Goal: Entertainment & Leisure: Consume media (video, audio)

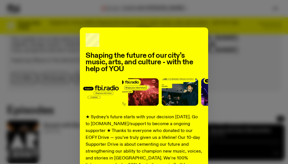
scroll to position [292, 0]
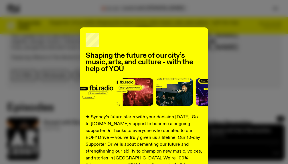
click at [146, 21] on div "Shaping the future of our city’s music, arts, and culture - with the help of YO…" at bounding box center [144, 82] width 288 height 164
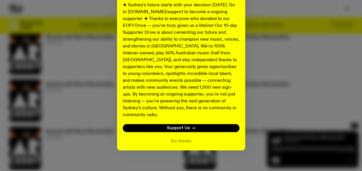
scroll to position [354, 0]
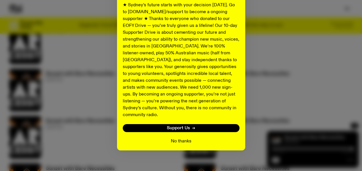
click at [181, 138] on button "No thanks" at bounding box center [181, 141] width 21 height 7
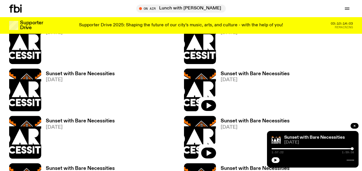
scroll to position [240, 0]
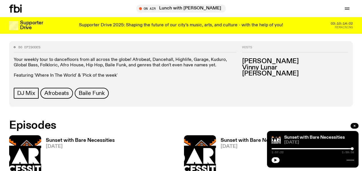
click at [85, 138] on h3 "Sunset with Bare Necessities" at bounding box center [80, 140] width 69 height 5
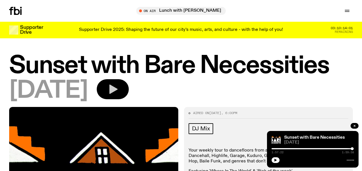
click at [118, 95] on icon "button" at bounding box center [112, 89] width 11 height 11
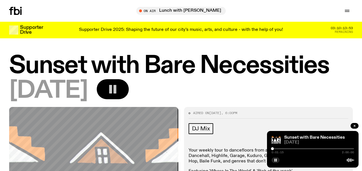
click at [272, 149] on div at bounding box center [272, 148] width 3 height 3
click at [274, 149] on div at bounding box center [272, 148] width 3 height 3
click at [275, 149] on div at bounding box center [313, 148] width 82 height 1
click at [275, 149] on div at bounding box center [275, 148] width 3 height 3
click at [276, 148] on div at bounding box center [276, 148] width 3 height 3
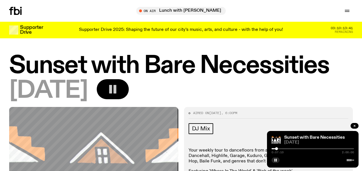
click at [276, 148] on div at bounding box center [276, 148] width 3 height 3
click at [278, 148] on div at bounding box center [313, 148] width 82 height 1
click at [279, 148] on div at bounding box center [277, 148] width 3 height 3
click at [280, 148] on div at bounding box center [278, 148] width 3 height 3
click at [280, 148] on div at bounding box center [279, 148] width 3 height 3
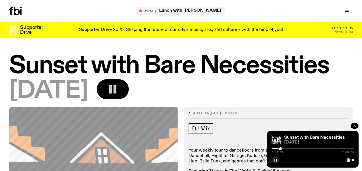
click at [282, 148] on div at bounding box center [313, 148] width 82 height 1
click at [282, 148] on div at bounding box center [281, 148] width 3 height 3
click at [281, 148] on div at bounding box center [281, 148] width 3 height 3
click at [280, 150] on div "0:14:28 2:00:00" at bounding box center [313, 150] width 82 height 7
click at [280, 149] on div at bounding box center [280, 148] width 3 height 3
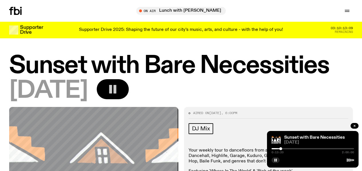
click at [281, 149] on div at bounding box center [280, 148] width 3 height 3
click at [282, 149] on div at bounding box center [281, 148] width 3 height 3
click at [281, 149] on div at bounding box center [281, 148] width 3 height 3
click at [283, 149] on div at bounding box center [282, 148] width 3 height 3
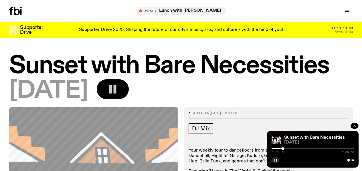
click at [283, 149] on div at bounding box center [282, 148] width 3 height 3
click at [282, 149] on div at bounding box center [282, 148] width 3 height 3
click at [284, 149] on div at bounding box center [284, 148] width 3 height 3
click at [285, 149] on div at bounding box center [284, 148] width 3 height 3
click at [286, 149] on div at bounding box center [285, 148] width 3 height 3
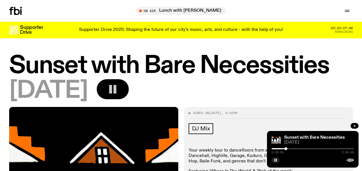
click at [286, 149] on div at bounding box center [285, 148] width 3 height 3
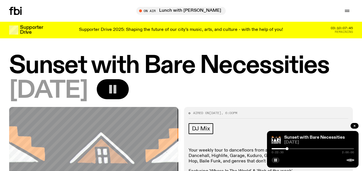
click at [287, 149] on div at bounding box center [287, 148] width 3 height 3
click at [288, 149] on div at bounding box center [287, 148] width 3 height 3
click at [288, 149] on div at bounding box center [288, 148] width 3 height 3
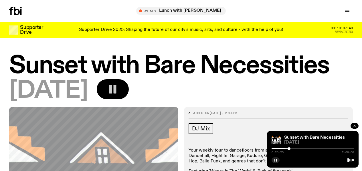
click at [288, 149] on div at bounding box center [289, 148] width 3 height 3
click at [288, 149] on div at bounding box center [290, 148] width 3 height 3
click at [288, 149] on div at bounding box center [291, 148] width 3 height 3
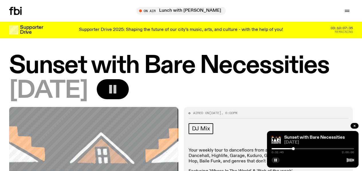
click at [288, 148] on div at bounding box center [293, 148] width 3 height 3
click at [288, 148] on div at bounding box center [294, 148] width 3 height 3
click at [288, 149] on div at bounding box center [295, 148] width 3 height 3
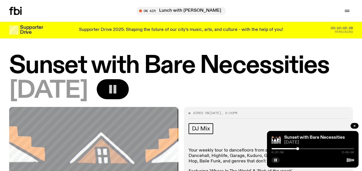
click at [288, 148] on div at bounding box center [297, 148] width 3 height 3
click at [288, 148] on div at bounding box center [298, 148] width 3 height 3
click at [288, 149] on div at bounding box center [298, 148] width 3 height 3
click at [288, 149] on div at bounding box center [299, 148] width 3 height 3
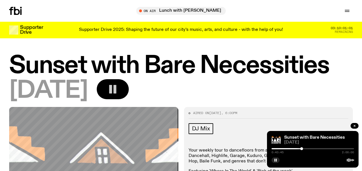
click at [288, 149] on div at bounding box center [301, 148] width 3 height 3
click at [288, 149] on div at bounding box center [300, 148] width 3 height 3
click at [288, 149] on div at bounding box center [302, 148] width 3 height 3
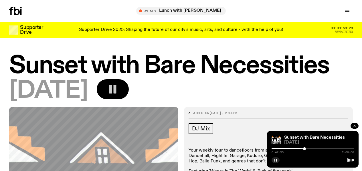
click at [288, 149] on div at bounding box center [304, 148] width 3 height 3
click at [288, 149] on div at bounding box center [305, 148] width 3 height 3
click at [288, 149] on div at bounding box center [304, 148] width 3 height 3
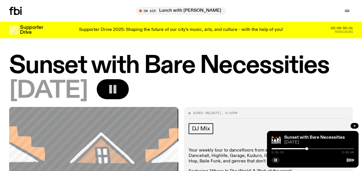
click at [288, 148] on div at bounding box center [306, 148] width 3 height 3
click at [288, 148] on div at bounding box center [307, 148] width 3 height 3
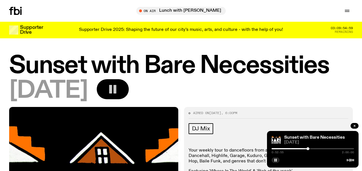
click at [288, 149] on div at bounding box center [307, 148] width 3 height 3
click at [288, 148] on div at bounding box center [309, 148] width 3 height 3
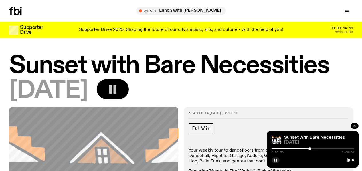
click at [288, 148] on div at bounding box center [309, 148] width 3 height 3
click at [288, 148] on div at bounding box center [310, 148] width 3 height 3
click at [288, 148] on div at bounding box center [311, 148] width 3 height 3
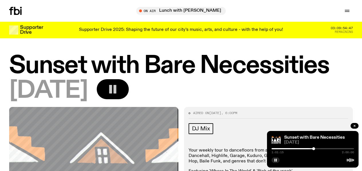
click at [288, 148] on div at bounding box center [313, 148] width 3 height 3
click at [288, 149] on div at bounding box center [313, 148] width 3 height 3
click at [288, 149] on div at bounding box center [314, 148] width 3 height 3
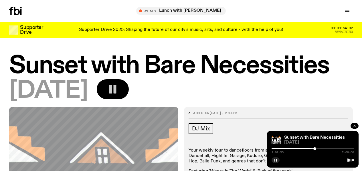
click at [288, 149] on div at bounding box center [314, 148] width 3 height 3
click at [288, 148] on div at bounding box center [315, 148] width 3 height 3
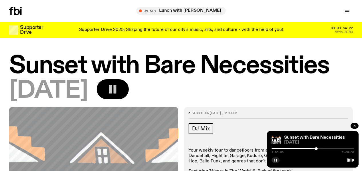
click at [288, 148] on div at bounding box center [316, 148] width 3 height 3
click at [288, 148] on div at bounding box center [315, 148] width 3 height 3
click at [181, 78] on h1 "Sunset with Bare Necessities" at bounding box center [181, 65] width 344 height 23
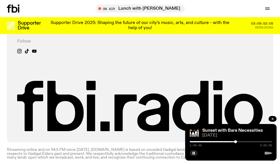
scroll to position [383, 0]
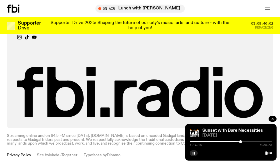
click at [241, 142] on div at bounding box center [240, 141] width 3 height 3
click at [242, 142] on div at bounding box center [241, 141] width 3 height 3
click at [241, 142] on div at bounding box center [241, 141] width 3 height 3
click at [241, 142] on div at bounding box center [240, 141] width 3 height 3
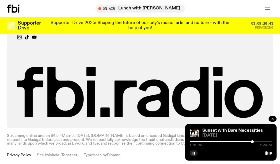
click at [253, 142] on div at bounding box center [252, 141] width 3 height 3
click at [254, 142] on div at bounding box center [254, 141] width 3 height 3
click at [255, 142] on div at bounding box center [254, 141] width 3 height 3
click at [256, 142] on div at bounding box center [256, 141] width 3 height 3
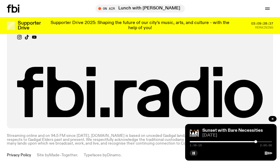
click at [257, 142] on div at bounding box center [231, 141] width 82 height 1
click at [259, 142] on div at bounding box center [257, 141] width 3 height 3
click at [260, 142] on div at bounding box center [258, 141] width 3 height 3
click at [261, 141] on div at bounding box center [259, 141] width 3 height 3
click at [261, 141] on div at bounding box center [260, 141] width 3 height 3
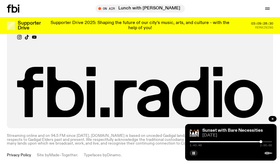
click at [262, 141] on div at bounding box center [261, 141] width 3 height 3
click at [263, 141] on div at bounding box center [262, 141] width 3 height 3
click at [263, 142] on div at bounding box center [262, 141] width 3 height 3
click at [262, 142] on div at bounding box center [262, 141] width 3 height 3
click at [262, 141] on div at bounding box center [262, 141] width 3 height 3
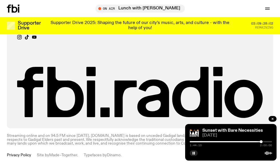
click at [262, 141] on div at bounding box center [261, 141] width 3 height 3
click at [262, 142] on div at bounding box center [262, 141] width 3 height 3
click at [263, 141] on div at bounding box center [262, 141] width 3 height 3
click at [264, 141] on div "1:46:40 2:00:00" at bounding box center [231, 143] width 82 height 7
click at [265, 141] on div "1:46:41 2:00:00" at bounding box center [231, 143] width 82 height 7
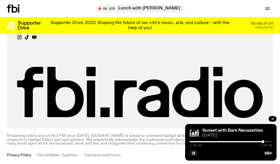
click at [264, 142] on div at bounding box center [263, 141] width 3 height 3
click at [265, 142] on div at bounding box center [263, 141] width 3 height 3
click at [266, 142] on div at bounding box center [264, 141] width 3 height 3
click at [266, 142] on div at bounding box center [265, 141] width 3 height 3
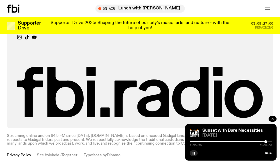
click at [267, 142] on div at bounding box center [266, 141] width 3 height 3
click at [268, 141] on div at bounding box center [267, 141] width 3 height 3
click at [269, 141] on div at bounding box center [269, 141] width 3 height 3
click at [270, 141] on div at bounding box center [269, 141] width 3 height 3
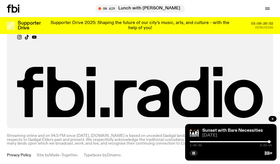
click at [270, 141] on div at bounding box center [269, 141] width 3 height 3
click at [271, 141] on div at bounding box center [270, 141] width 3 height 3
click at [271, 141] on div at bounding box center [271, 141] width 3 height 3
click at [271, 141] on div at bounding box center [270, 141] width 3 height 3
